Goal: Task Accomplishment & Management: Manage account settings

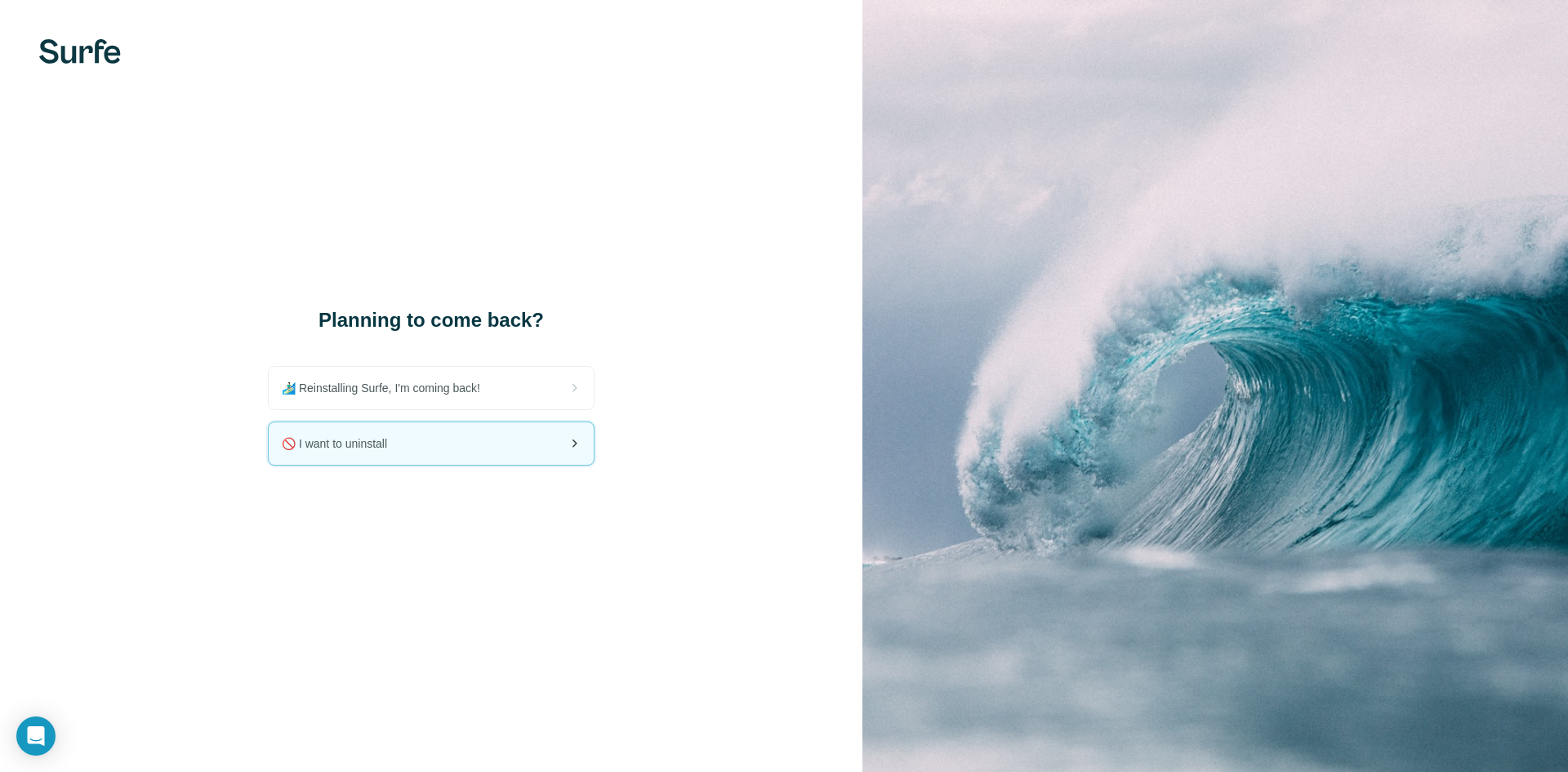
click at [472, 448] on div "🚫 I want to uninstall" at bounding box center [431, 444] width 325 height 42
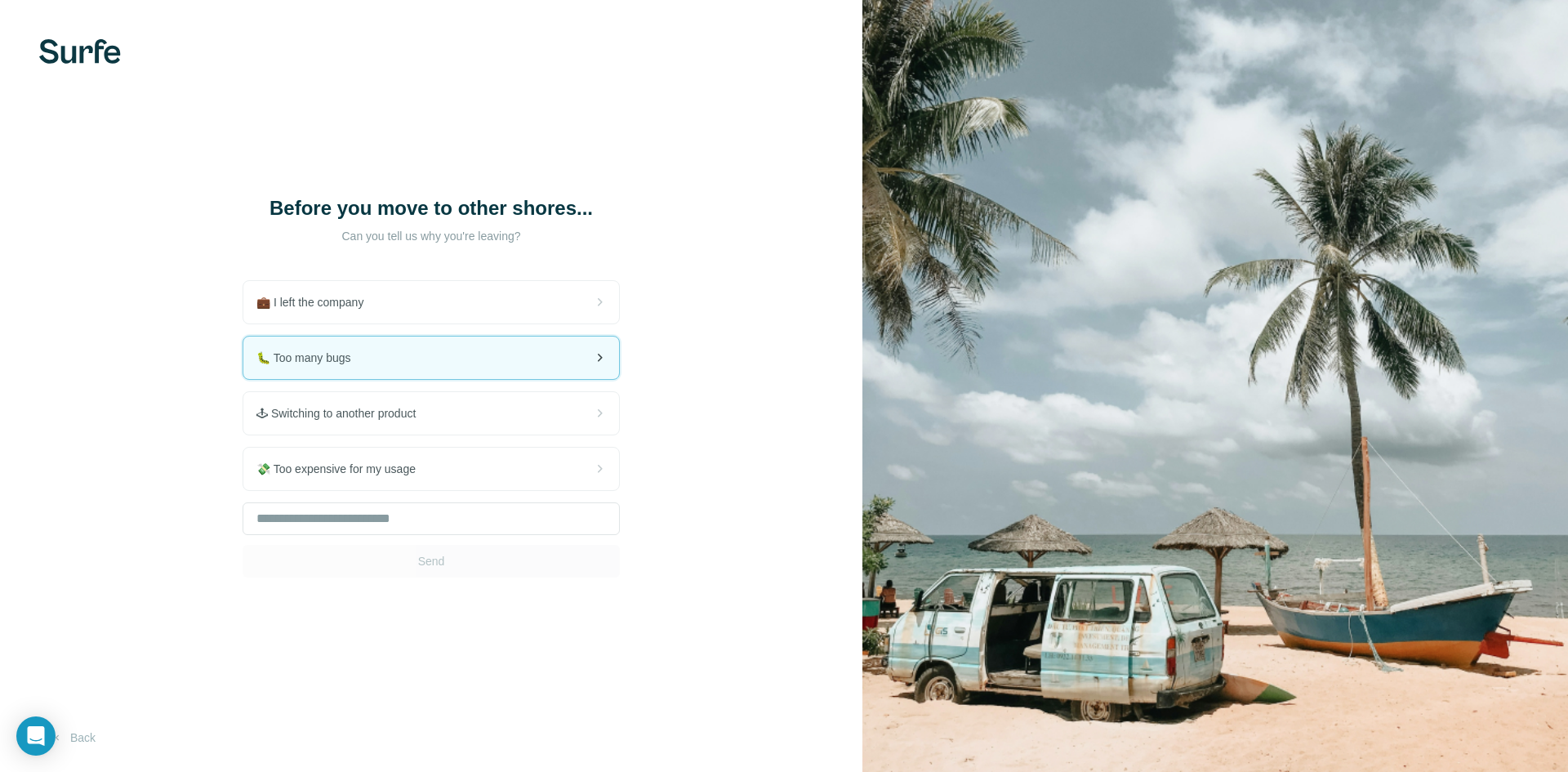
click at [478, 367] on div "🐛 Too many bugs" at bounding box center [431, 358] width 376 height 42
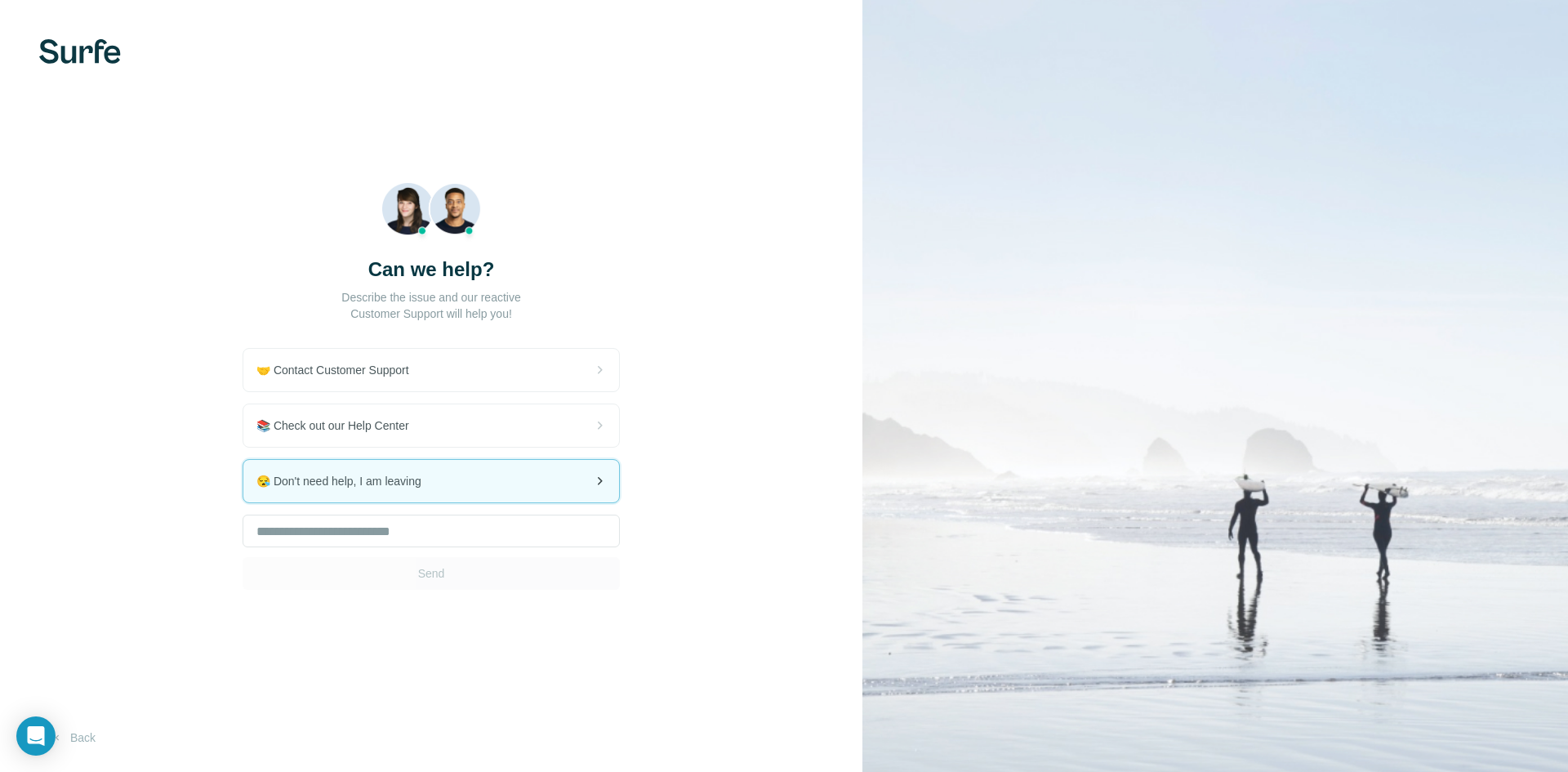
click at [512, 490] on div "😪 Don't need help, I am leaving" at bounding box center [431, 481] width 376 height 42
